Goal: Transaction & Acquisition: Book appointment/travel/reservation

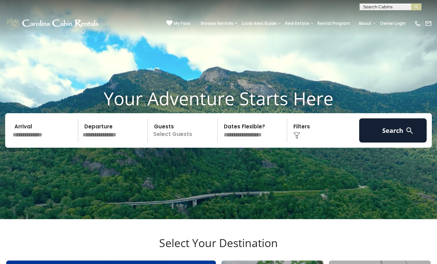
click at [386, 6] on input "text" at bounding box center [390, 8] width 60 height 7
type input "****"
click at [398, 18] on li "Deerwo od Retreat" at bounding box center [390, 16] width 61 height 6
click at [419, 9] on img "submit" at bounding box center [416, 6] width 5 height 5
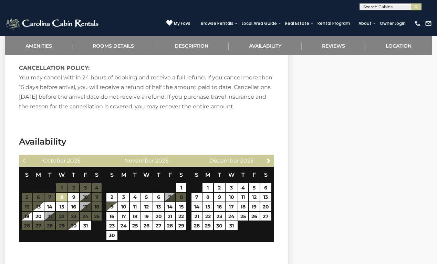
scroll to position [981, 0]
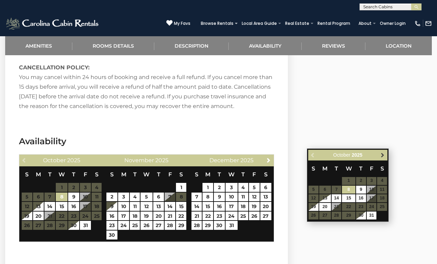
click at [384, 154] on span "Next" at bounding box center [383, 155] width 6 height 6
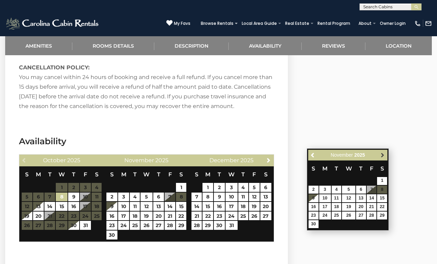
click at [384, 154] on span "Next" at bounding box center [383, 155] width 6 height 6
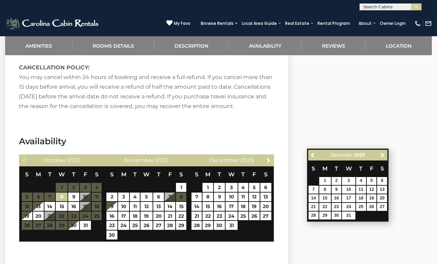
click at [384, 154] on span "Next" at bounding box center [383, 155] width 6 height 6
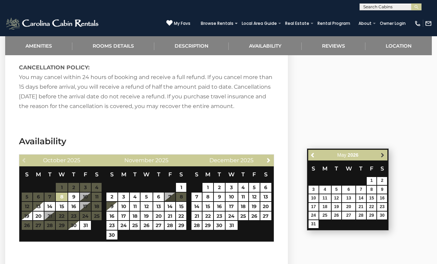
click at [384, 155] on span "Next" at bounding box center [383, 155] width 6 height 6
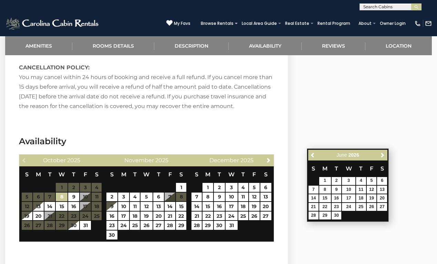
click at [384, 155] on span "Next" at bounding box center [383, 155] width 6 height 6
click at [347, 180] on link "1" at bounding box center [348, 181] width 13 height 8
type input "**********"
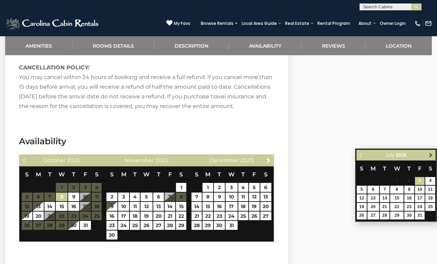
click at [429, 156] on span "Next" at bounding box center [431, 155] width 6 height 6
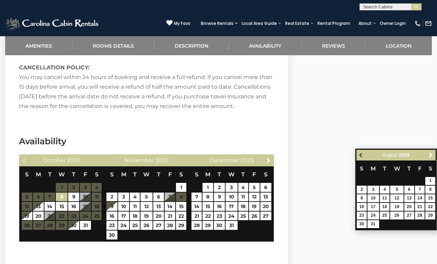
click at [361, 154] on span "Previous" at bounding box center [362, 155] width 6 height 6
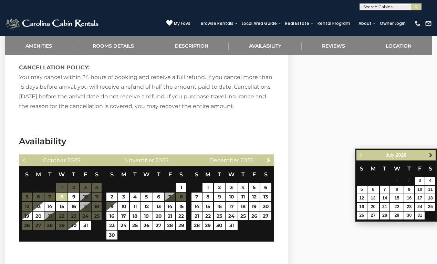
click at [433, 157] on span "Next" at bounding box center [431, 155] width 6 height 6
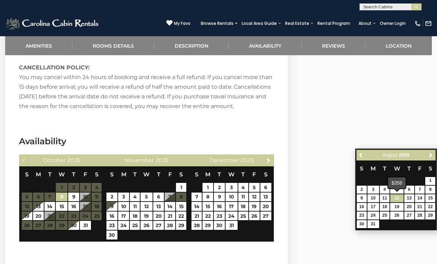
click at [398, 196] on link "12" at bounding box center [396, 198] width 13 height 8
type input "**********"
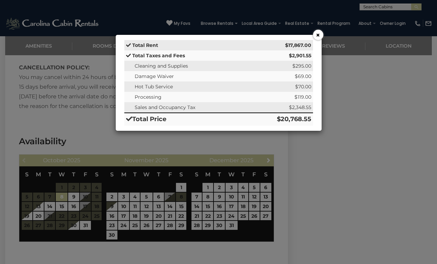
click at [317, 37] on button "×" at bounding box center [318, 35] width 10 height 10
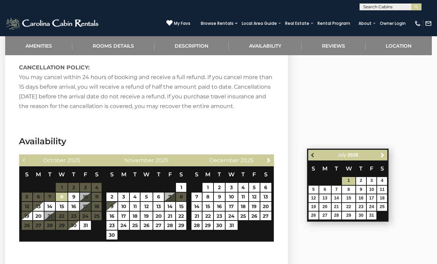
click at [313, 155] on span "Previous" at bounding box center [314, 155] width 6 height 6
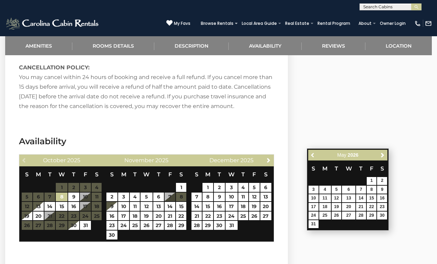
click at [313, 155] on span "Previous" at bounding box center [314, 155] width 6 height 6
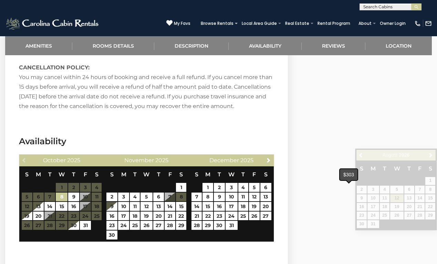
click at [348, 181] on span at bounding box center [349, 181] width 6 height 3
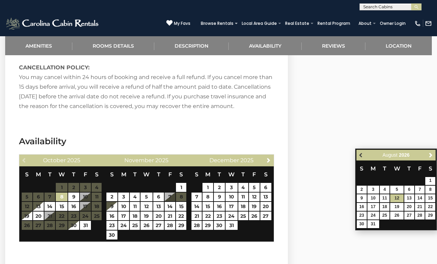
click at [363, 152] on span "Previous" at bounding box center [362, 155] width 6 height 6
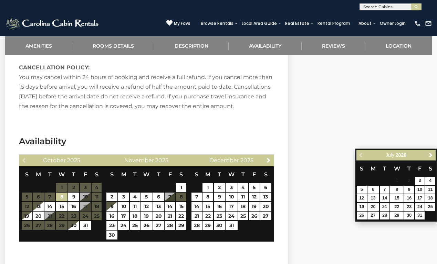
click at [363, 152] on div "Previous Next [DATE]" at bounding box center [396, 155] width 79 height 11
click at [363, 153] on div "Previous Next [DATE]" at bounding box center [396, 155] width 79 height 11
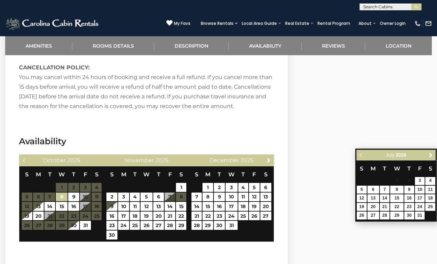
click at [358, 154] on div "Previous Next [DATE]" at bounding box center [396, 155] width 79 height 11
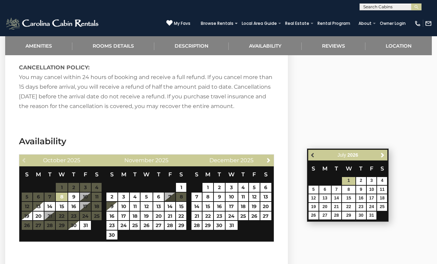
click at [314, 153] on span "Previous" at bounding box center [314, 155] width 6 height 6
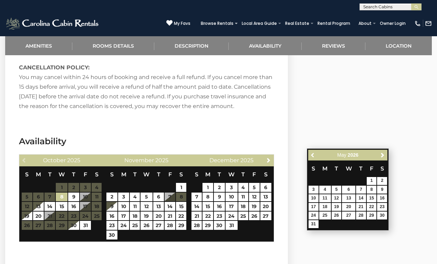
click at [314, 153] on span "Previous" at bounding box center [314, 155] width 6 height 6
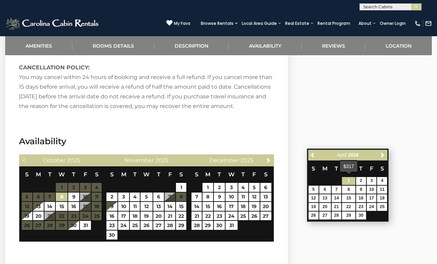
click at [347, 182] on link "1" at bounding box center [348, 181] width 13 height 8
type input "**********"
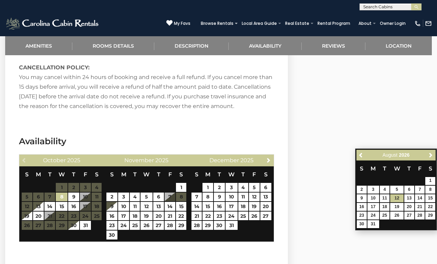
click at [363, 153] on span "Previous" at bounding box center [362, 155] width 6 height 6
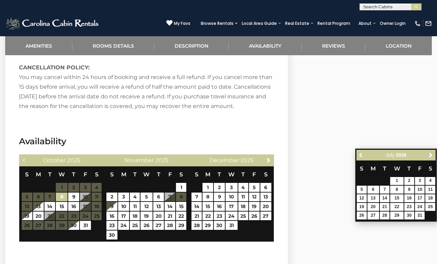
click at [363, 153] on span "Previous" at bounding box center [362, 155] width 6 height 6
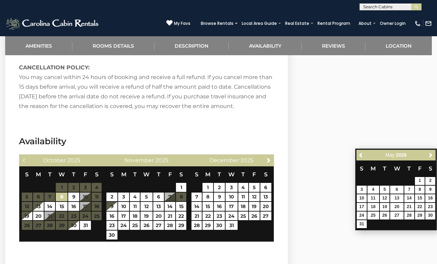
click at [363, 153] on span "Previous" at bounding box center [362, 155] width 6 height 6
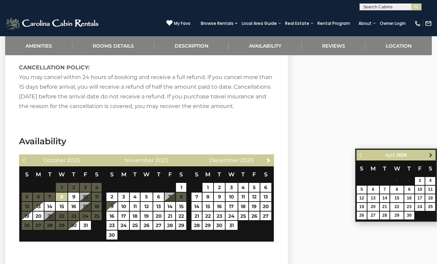
click at [431, 157] on span "Next" at bounding box center [431, 155] width 6 height 6
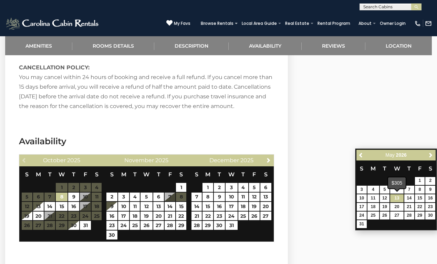
click at [398, 196] on link "13" at bounding box center [396, 198] width 13 height 8
type input "**********"
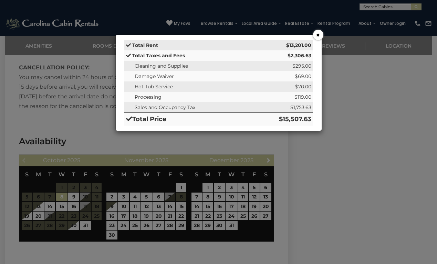
click at [317, 37] on button "×" at bounding box center [318, 35] width 10 height 10
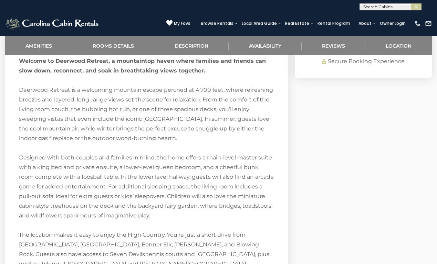
scroll to position [673, 0]
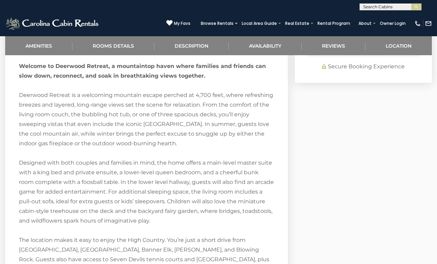
click at [57, 23] on img at bounding box center [52, 24] width 95 height 14
